Goal: Transaction & Acquisition: Book appointment/travel/reservation

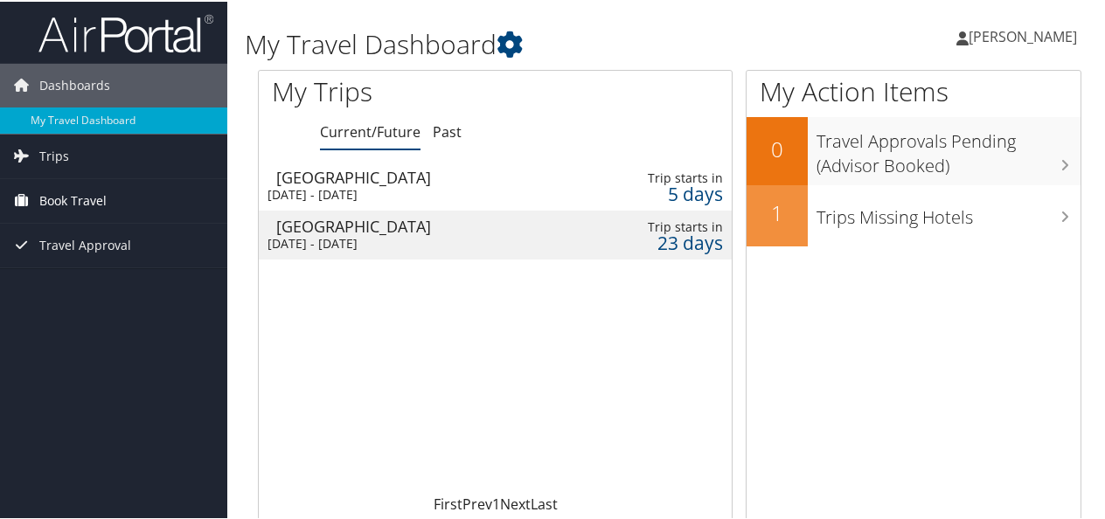
click at [72, 195] on span "Book Travel" at bounding box center [72, 199] width 67 height 44
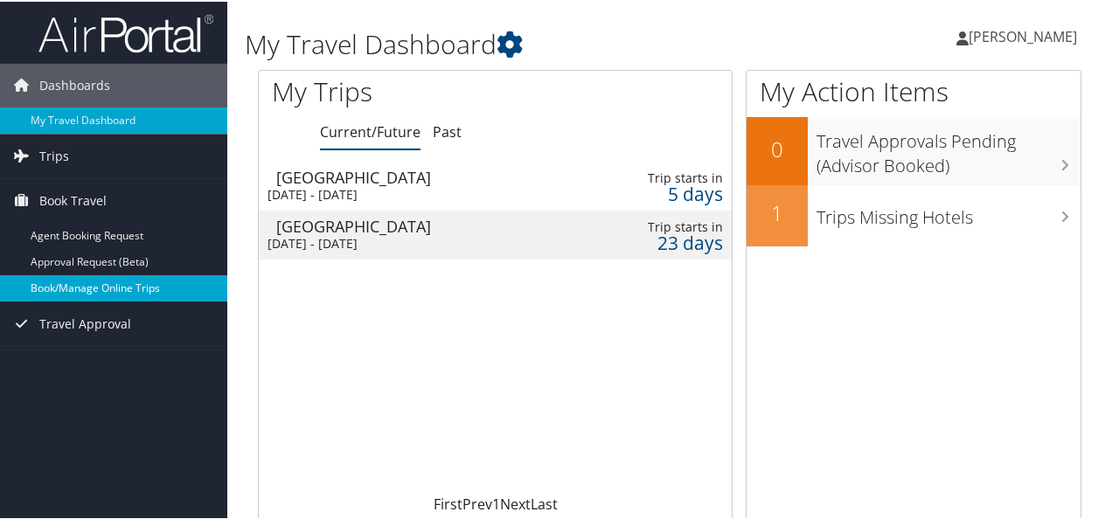
click at [68, 281] on link "Book/Manage Online Trips" at bounding box center [113, 287] width 227 height 26
